Goal: Task Accomplishment & Management: Manage account settings

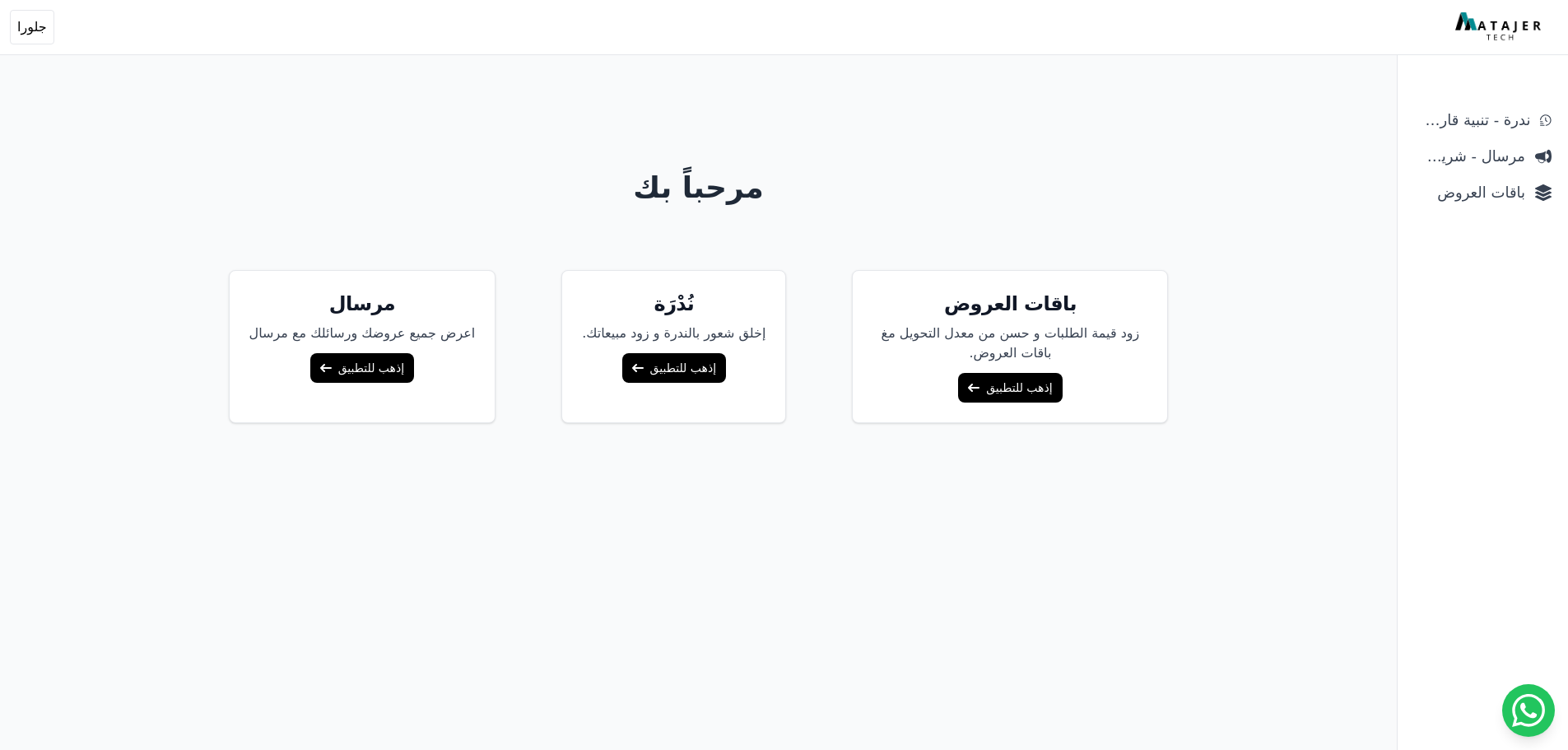
click at [1019, 385] on link "إذهب للتطبيق" at bounding box center [1010, 387] width 104 height 29
click at [1501, 201] on span "باقات العروض" at bounding box center [1469, 193] width 112 height 23
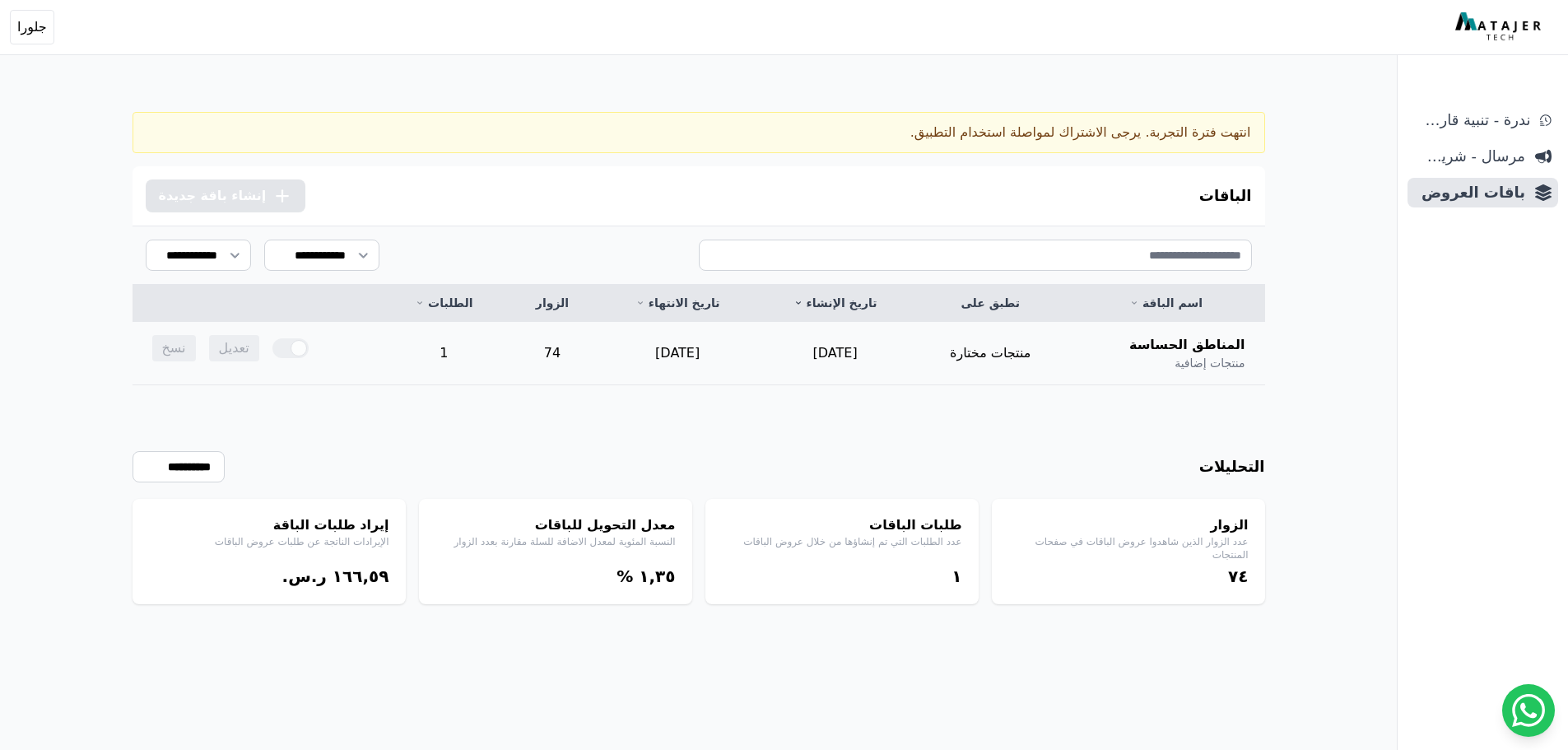
click at [297, 353] on div at bounding box center [290, 347] width 36 height 20
drag, startPoint x: 245, startPoint y: 353, endPoint x: 239, endPoint y: 358, distance: 7.8
click at [244, 353] on span "تعديل" at bounding box center [234, 348] width 50 height 26
click at [280, 343] on div at bounding box center [290, 347] width 36 height 20
click at [660, 348] on td "[DATE]" at bounding box center [677, 353] width 158 height 63
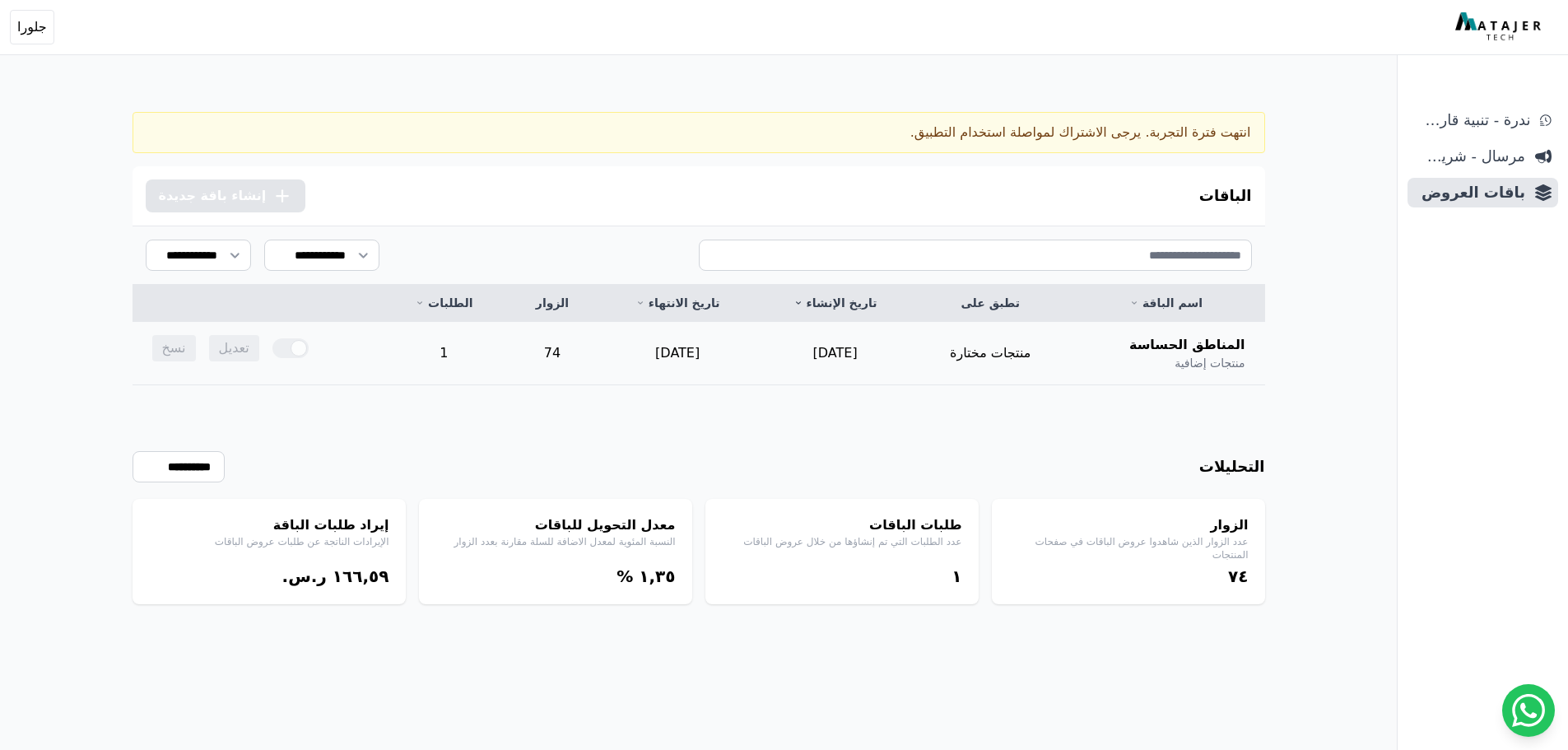
click at [660, 348] on td "[DATE]" at bounding box center [677, 353] width 158 height 63
click at [693, 351] on td "[DATE]" at bounding box center [677, 353] width 158 height 63
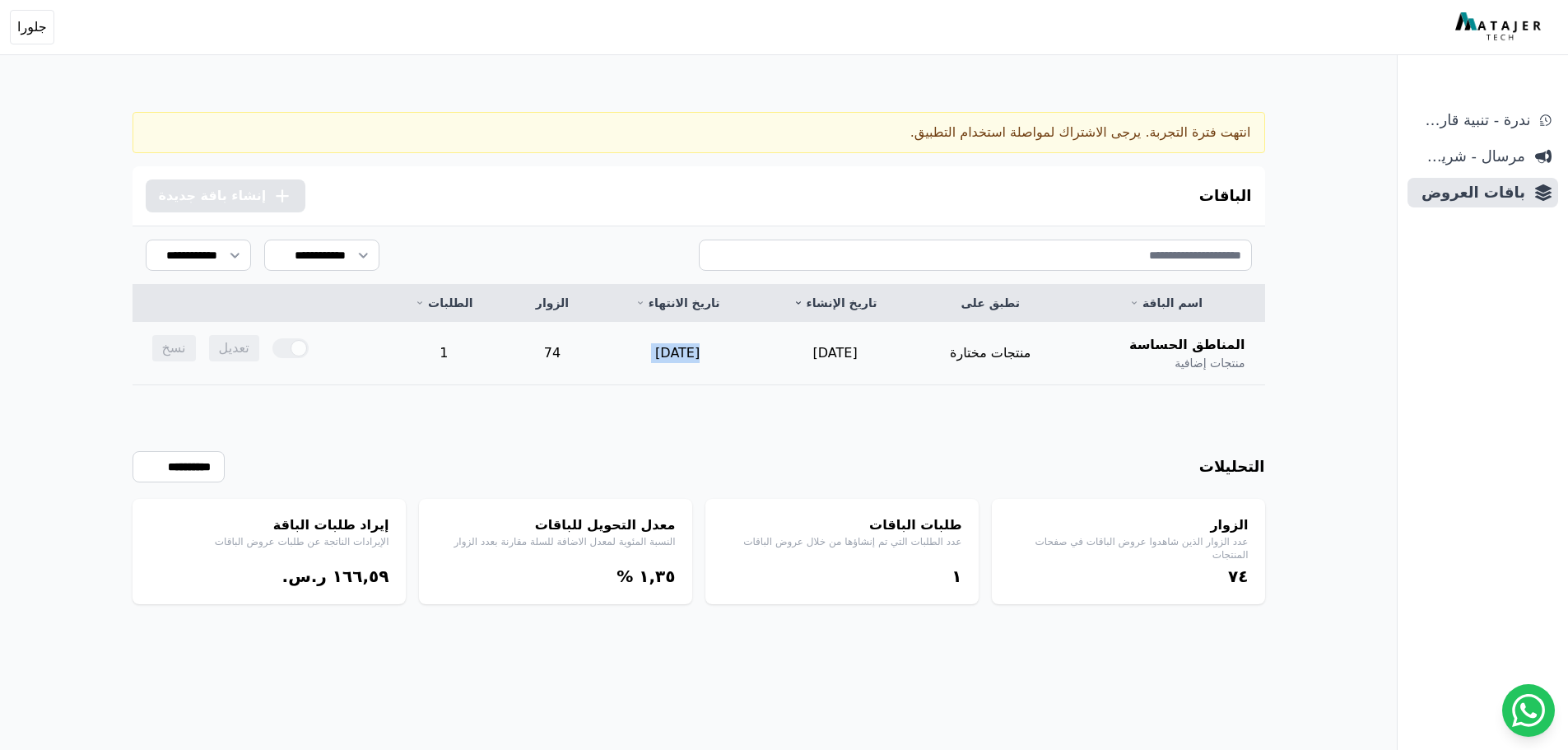
click at [693, 355] on td "[DATE]" at bounding box center [677, 353] width 158 height 63
click at [693, 356] on td "[DATE]" at bounding box center [677, 353] width 158 height 63
click at [310, 355] on td "تعديل نسخ" at bounding box center [257, 347] width 250 height 53
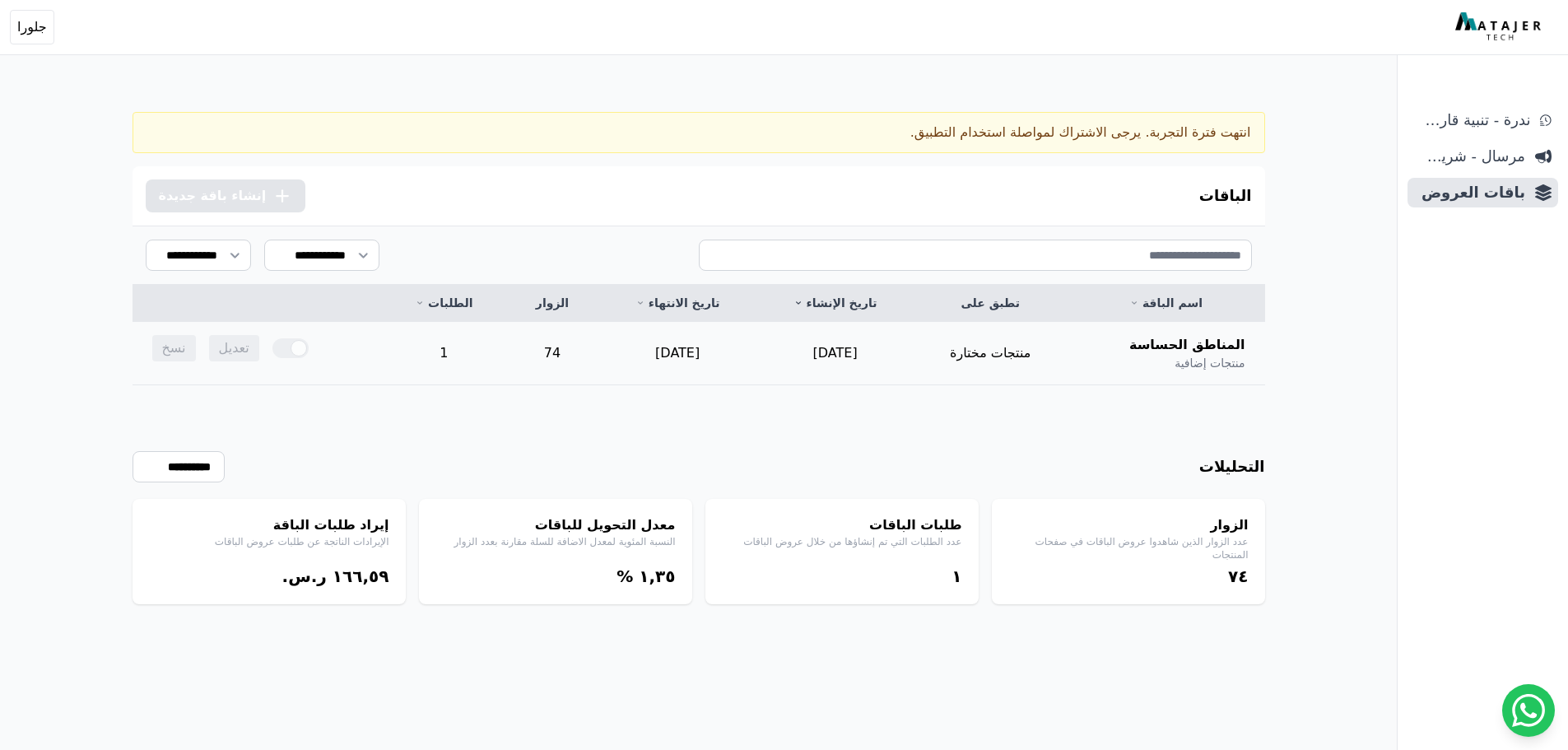
click at [281, 348] on div at bounding box center [290, 347] width 36 height 20
click at [292, 353] on div at bounding box center [290, 347] width 36 height 20
click at [464, 353] on td "1" at bounding box center [444, 353] width 124 height 63
click at [1173, 342] on span "المناطق الحساسة" at bounding box center [1188, 345] width 116 height 20
click at [955, 137] on div "انتهت فترة التجربة. يرجى الاشتراك لمواصلة استخدام التطبيق." at bounding box center [698, 133] width 1133 height 41
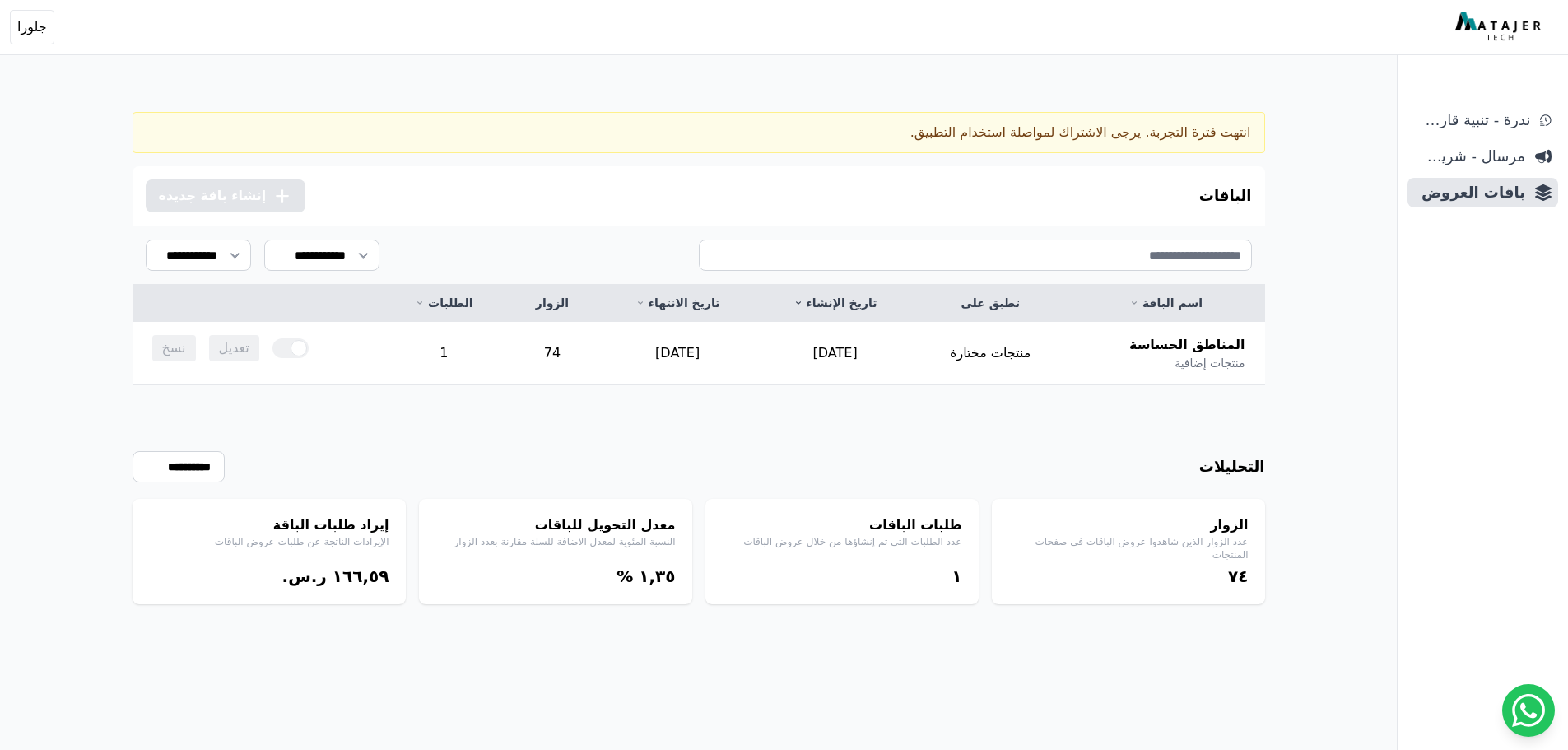
click at [955, 137] on div "انتهت فترة التجربة. يرجى الاشتراك لمواصلة استخدام التطبيق." at bounding box center [698, 133] width 1133 height 41
click at [33, 26] on span "جلورا" at bounding box center [32, 27] width 29 height 20
click at [339, 517] on h4 "إيراد طلبات الباقة" at bounding box center [269, 524] width 240 height 20
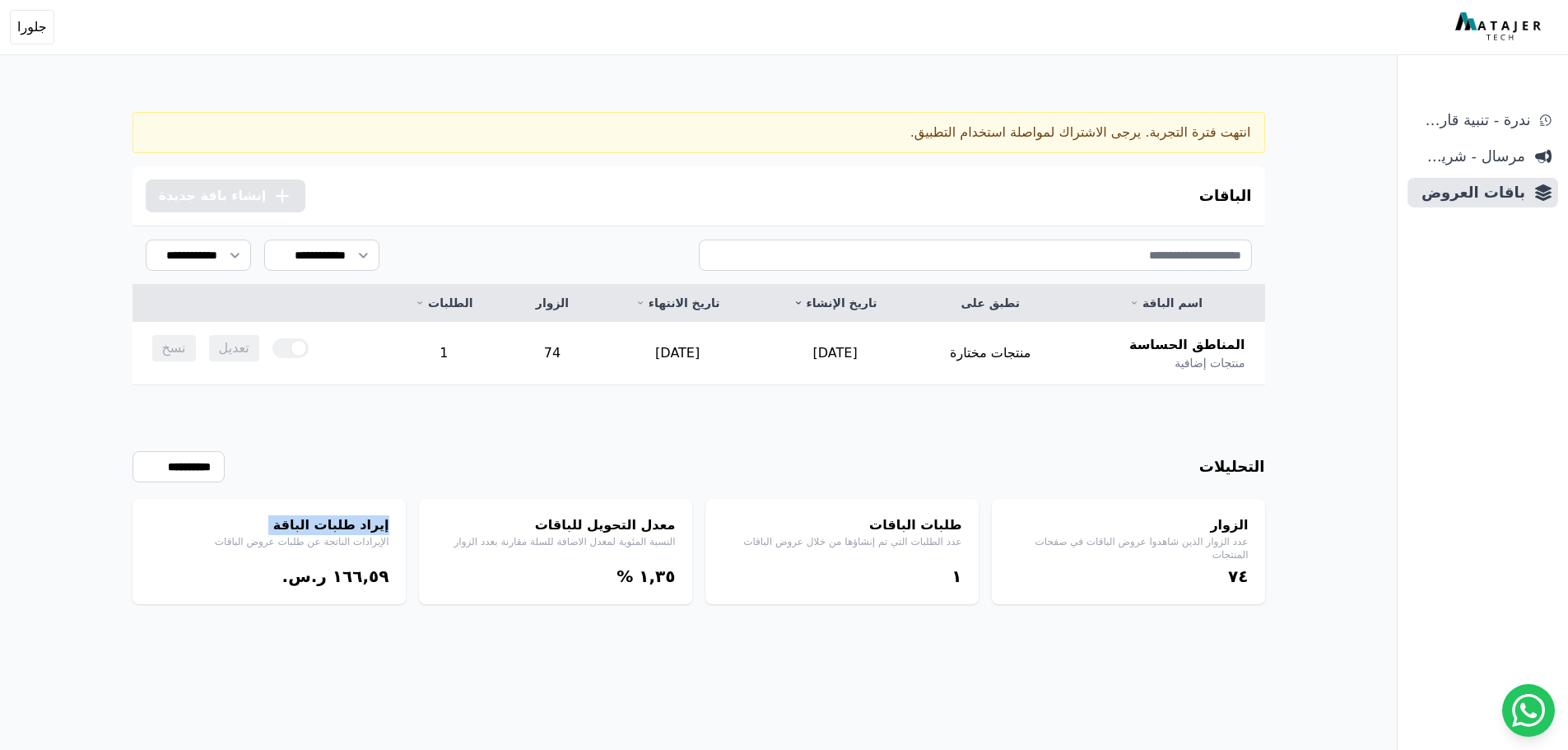
click at [339, 517] on h4 "إيراد طلبات الباقة" at bounding box center [269, 524] width 240 height 20
click at [339, 537] on p "الإيرادات الناتجة عن طلبات عروض الباقات" at bounding box center [269, 541] width 240 height 13
click at [202, 466] on select "**********" at bounding box center [178, 467] width 92 height 31
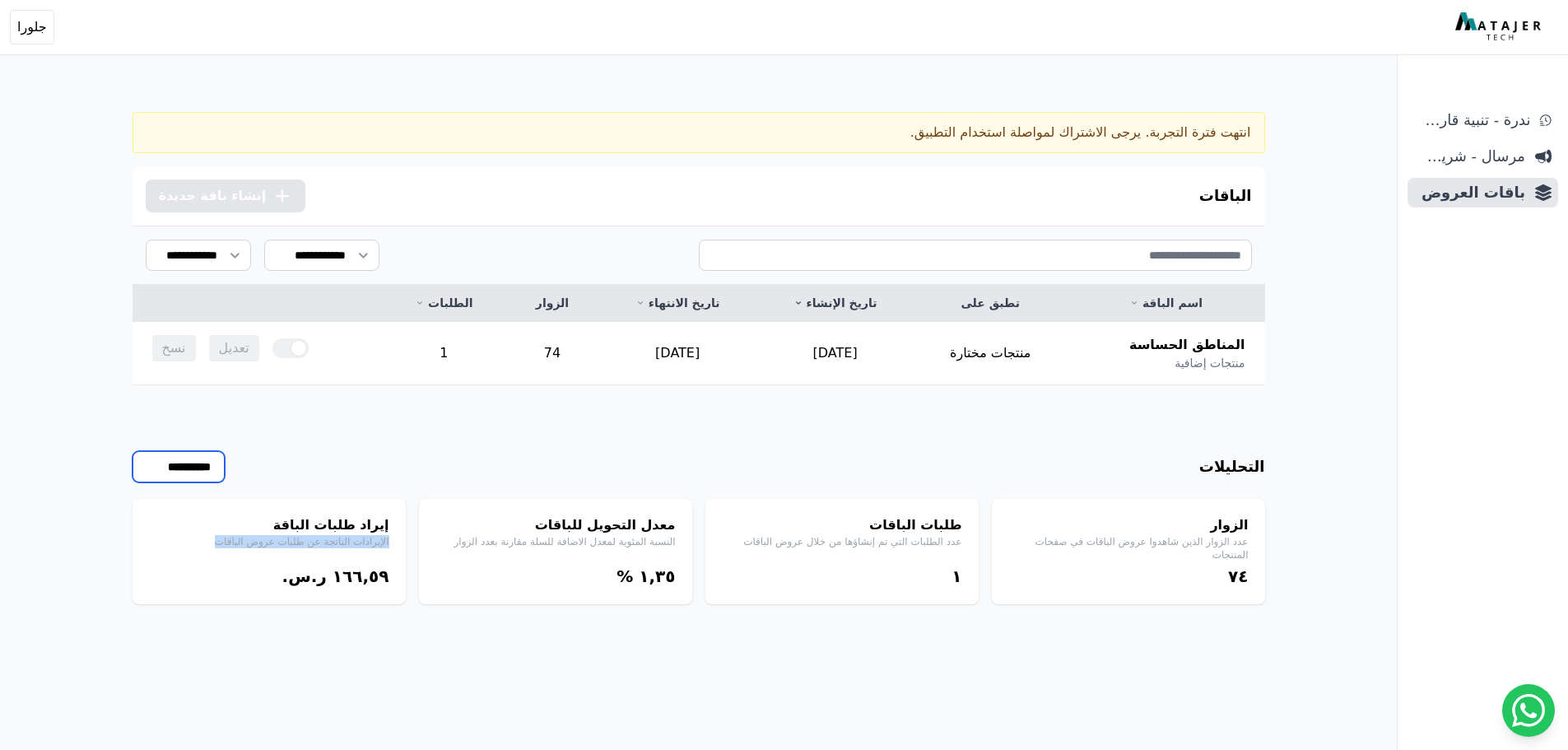
click at [202, 466] on select "**********" at bounding box center [178, 467] width 92 height 31
click at [1157, 304] on link "اسم الباقة" at bounding box center [1165, 302] width 158 height 16
click at [1495, 147] on span "مرسال - شريط دعاية" at bounding box center [1469, 156] width 112 height 23
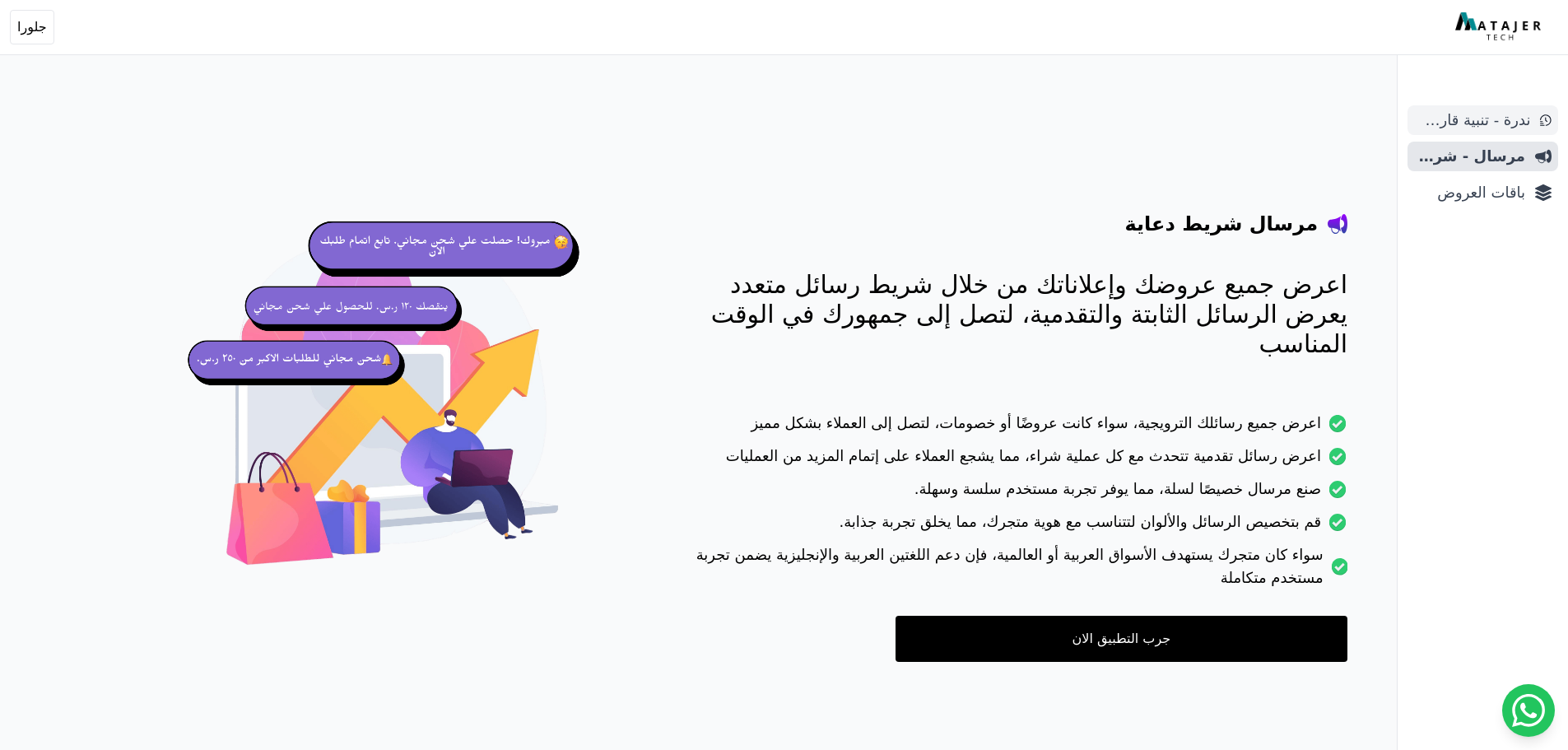
click at [1490, 119] on span "ندرة - تنبية قارب علي النفاذ" at bounding box center [1472, 120] width 116 height 23
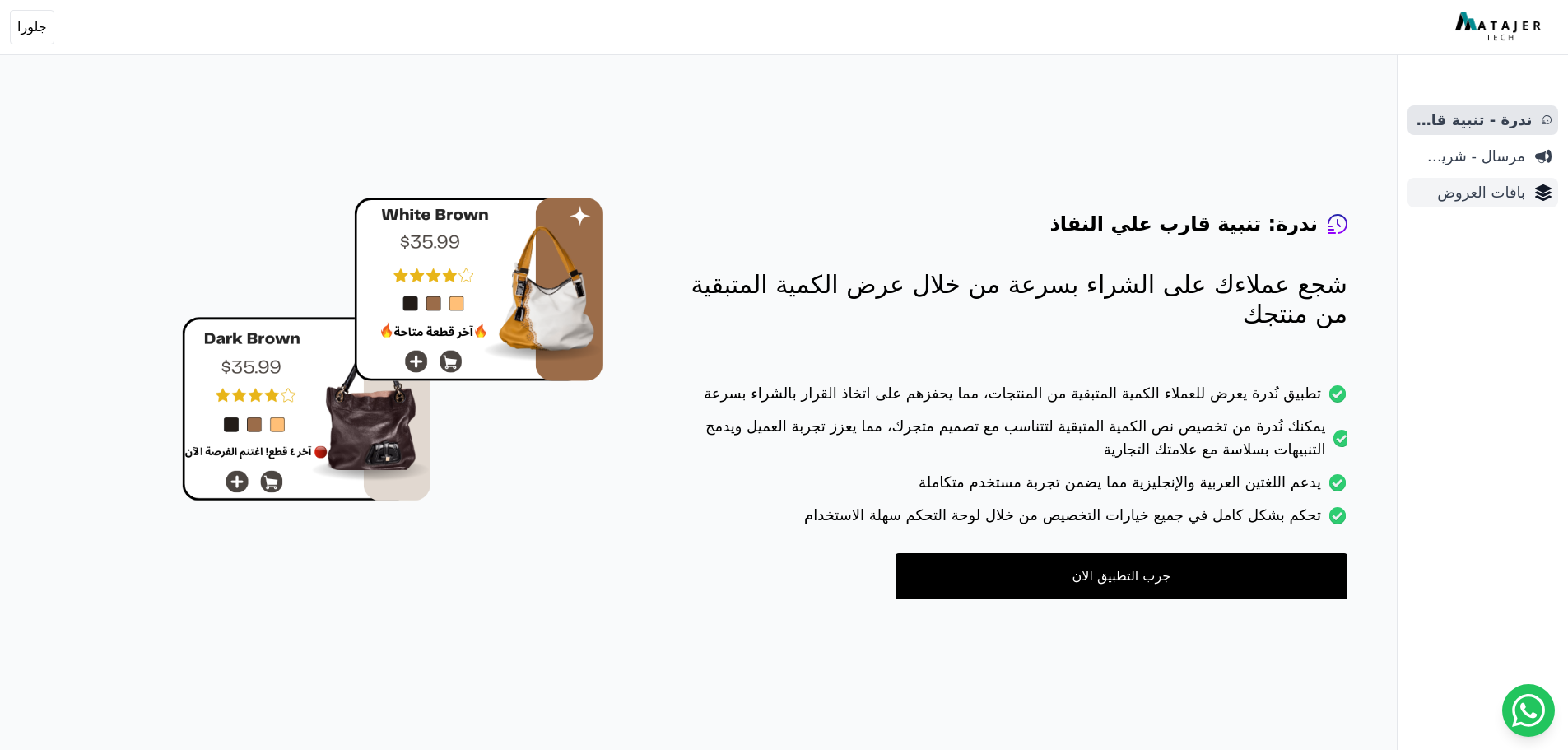
click at [1491, 198] on span "باقات العروض" at bounding box center [1469, 193] width 112 height 23
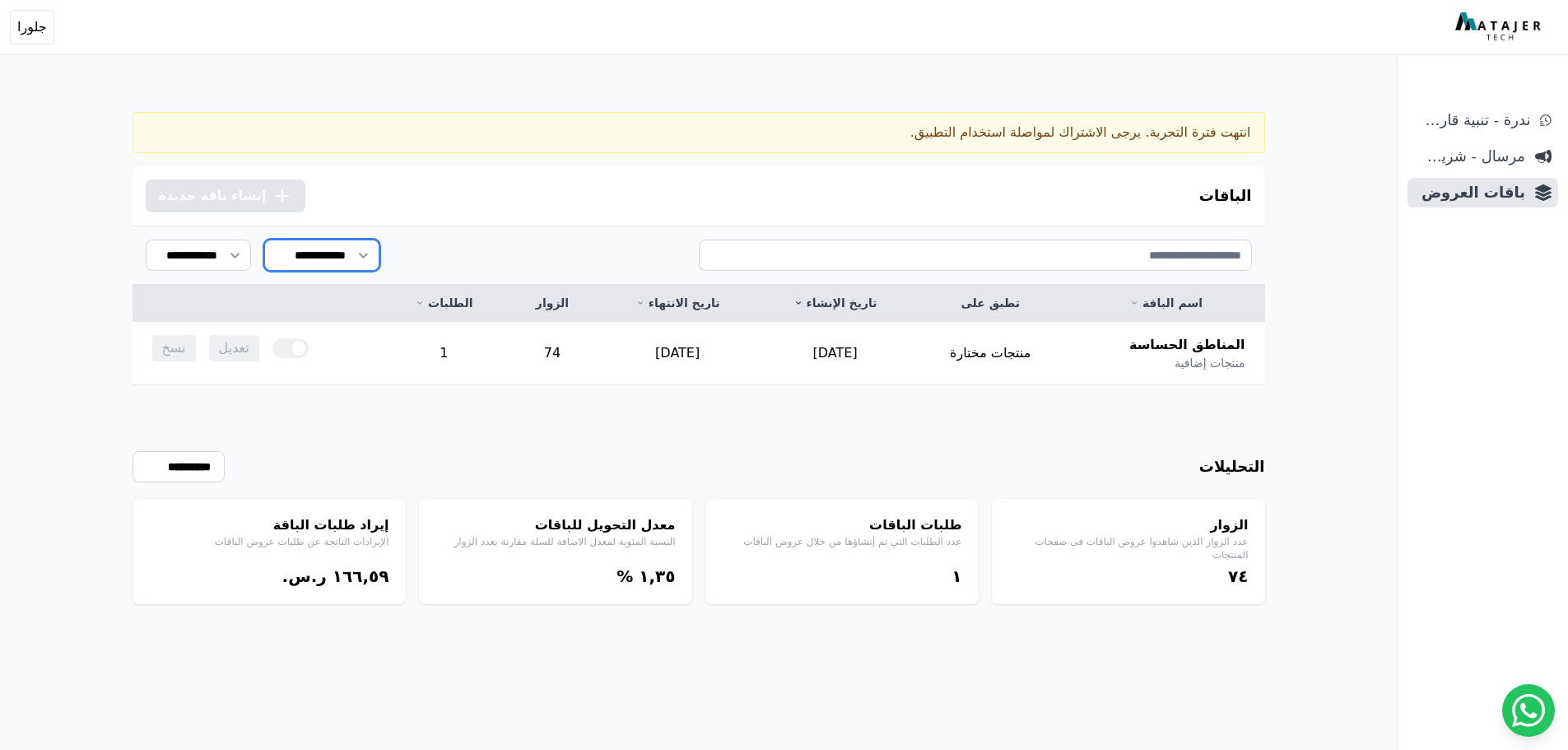
click at [322, 245] on select "**********" at bounding box center [322, 255] width 115 height 31
select select "**********"
click at [265, 239] on select "**********" at bounding box center [322, 255] width 115 height 31
click at [318, 258] on select "**********" at bounding box center [322, 255] width 115 height 31
click at [245, 197] on span "إنشاء باقة جديدة" at bounding box center [213, 195] width 108 height 20
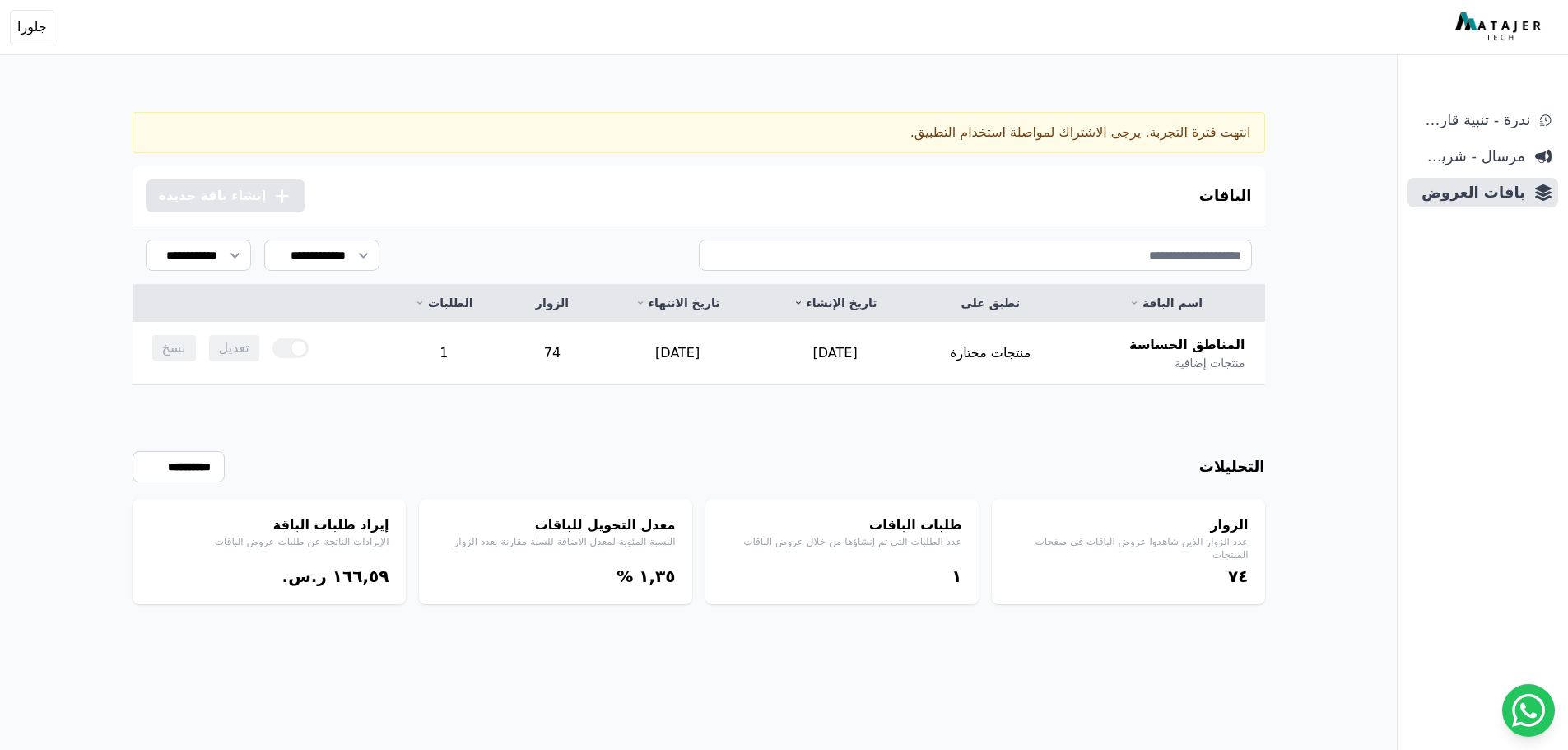
click at [1025, 125] on div "انتهت فترة التجربة. يرجى الاشتراك لمواصلة استخدام التطبيق." at bounding box center [698, 133] width 1133 height 41
